Goal: Transaction & Acquisition: Obtain resource

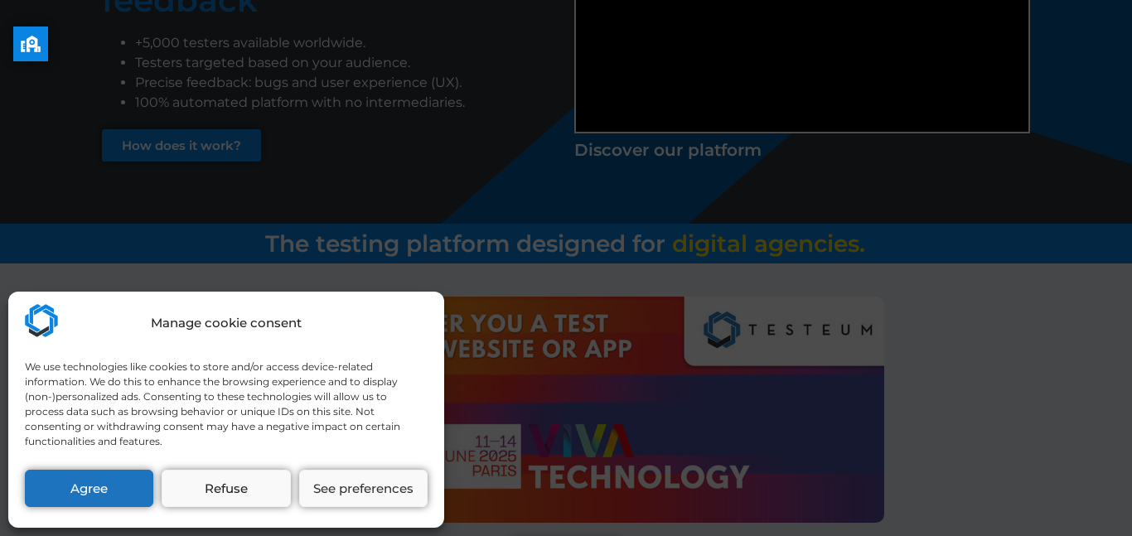
scroll to position [279, 0]
click at [93, 497] on button "Agree" at bounding box center [89, 488] width 128 height 37
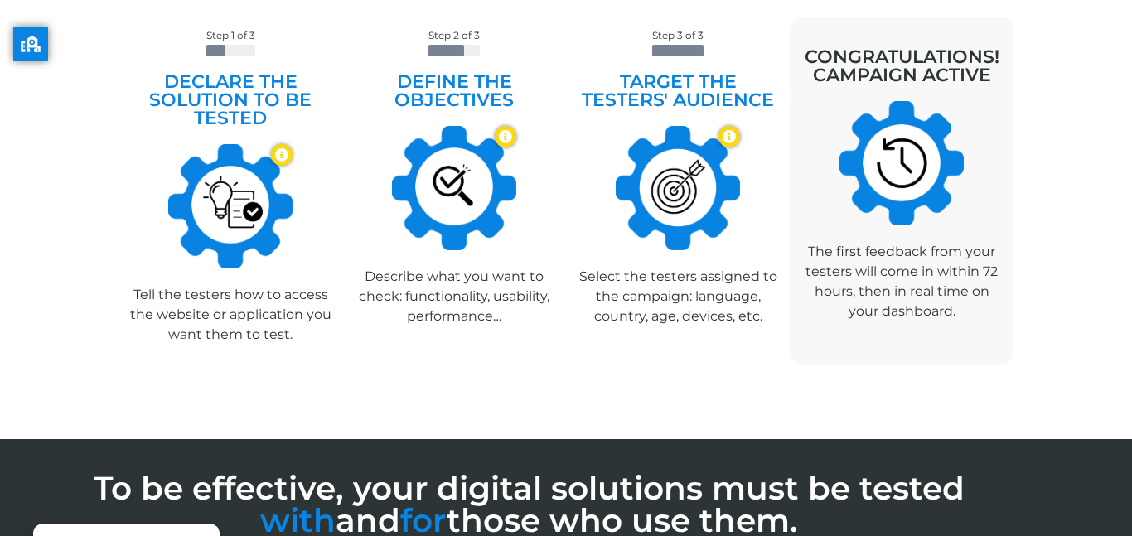
scroll to position [0, 0]
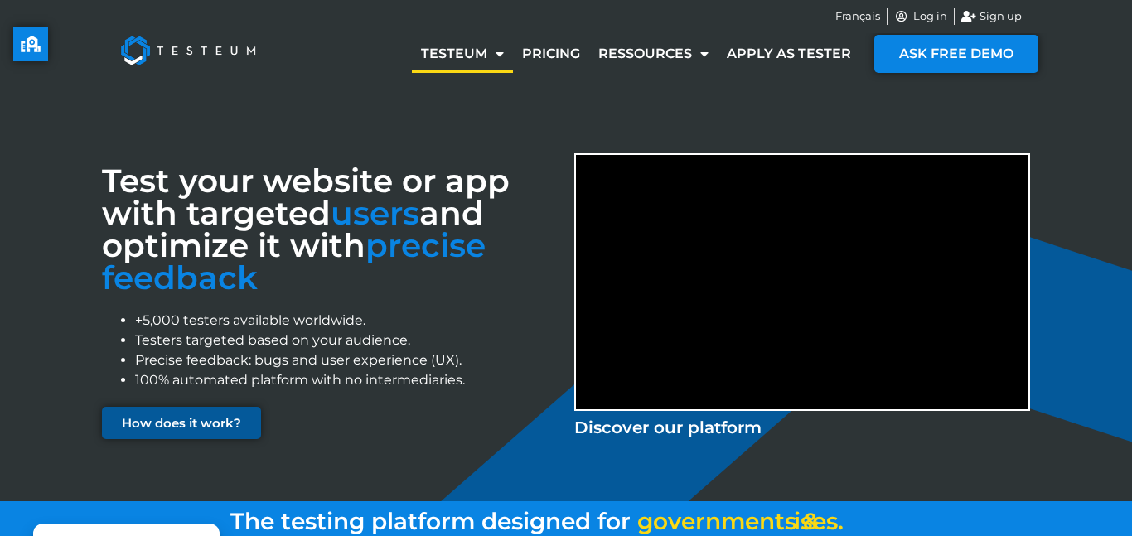
click at [235, 421] on span "How does it work?" at bounding box center [181, 423] width 119 height 12
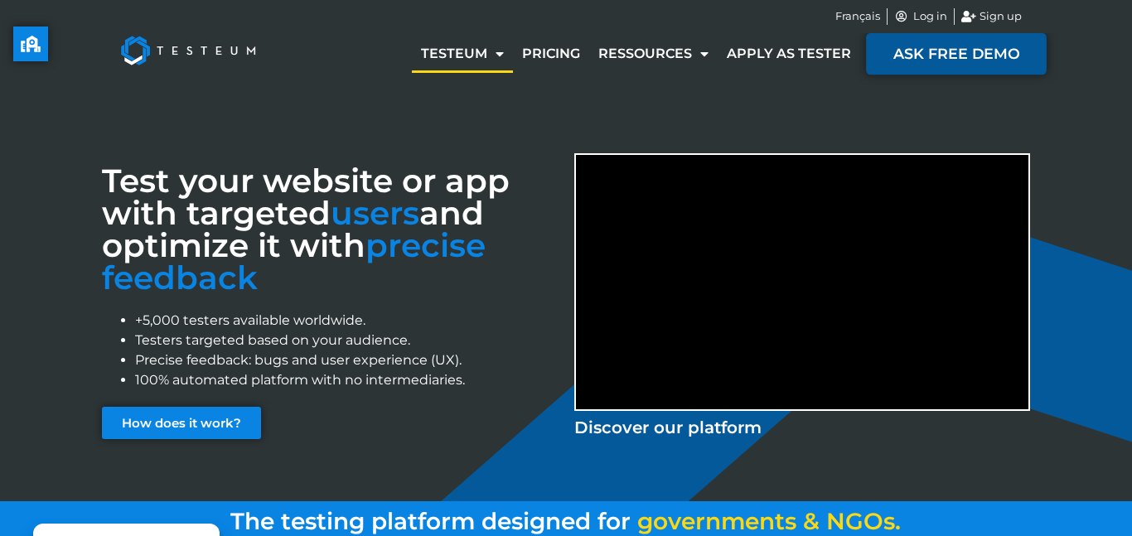
click at [936, 51] on span "ASK FREE DEMO" at bounding box center [957, 53] width 126 height 15
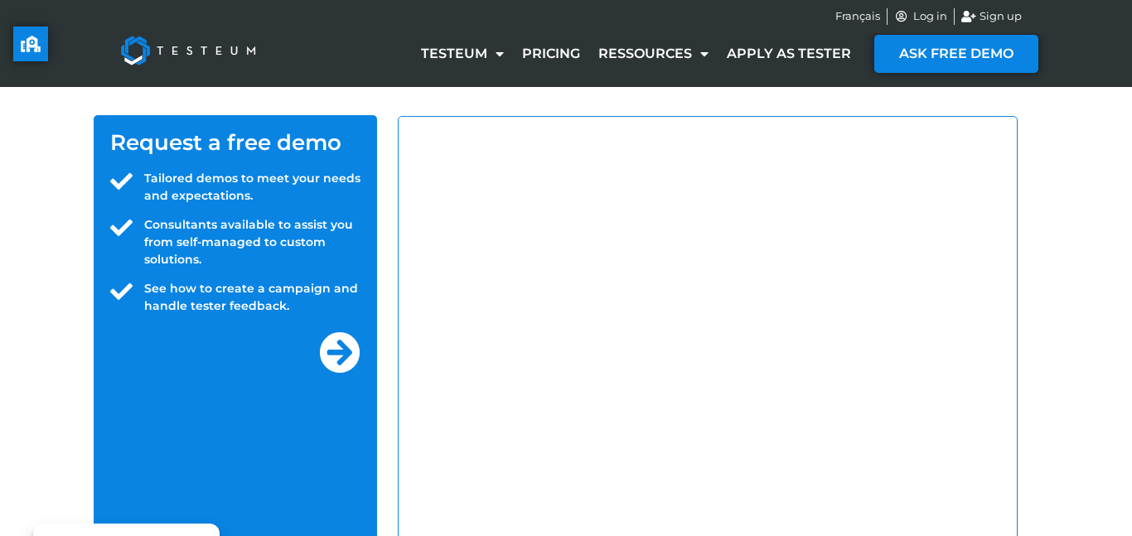
select select "US"
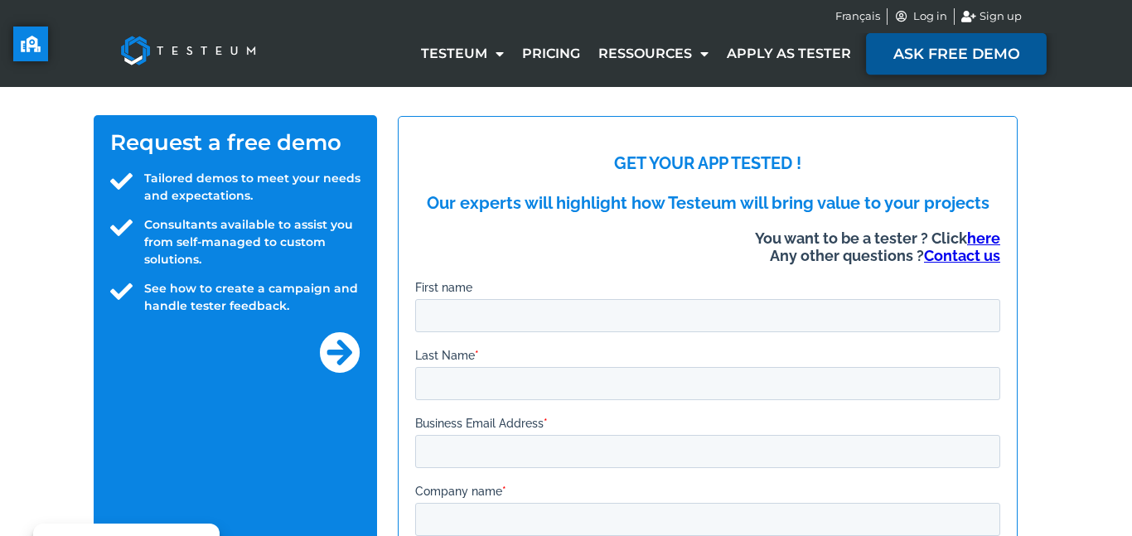
click at [938, 52] on span "ASK FREE DEMO" at bounding box center [957, 53] width 126 height 15
